Goal: Information Seeking & Learning: Learn about a topic

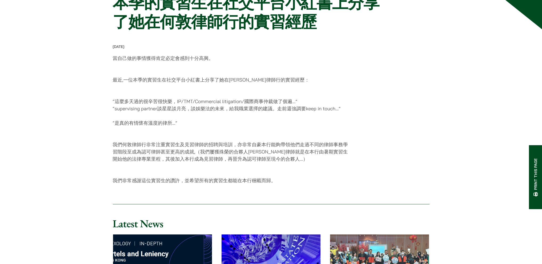
scroll to position [160, 0]
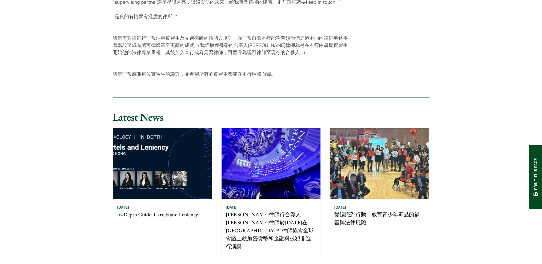
click at [234, 219] on p "何敦律師行合夥人伍家豪律師於2024年在紐約州律師協會全球會議上就加密貨幣和金融科技犯罪進行演講" at bounding box center [271, 231] width 90 height 40
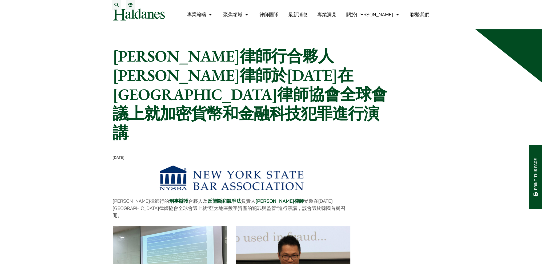
scroll to position [107, 0]
